Goal: Find specific page/section: Find specific page/section

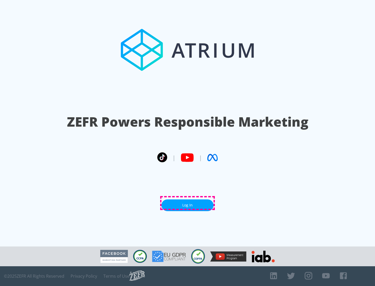
click at [187, 203] on link "Log In" at bounding box center [187, 206] width 52 height 12
